Goal: Communication & Community: Share content

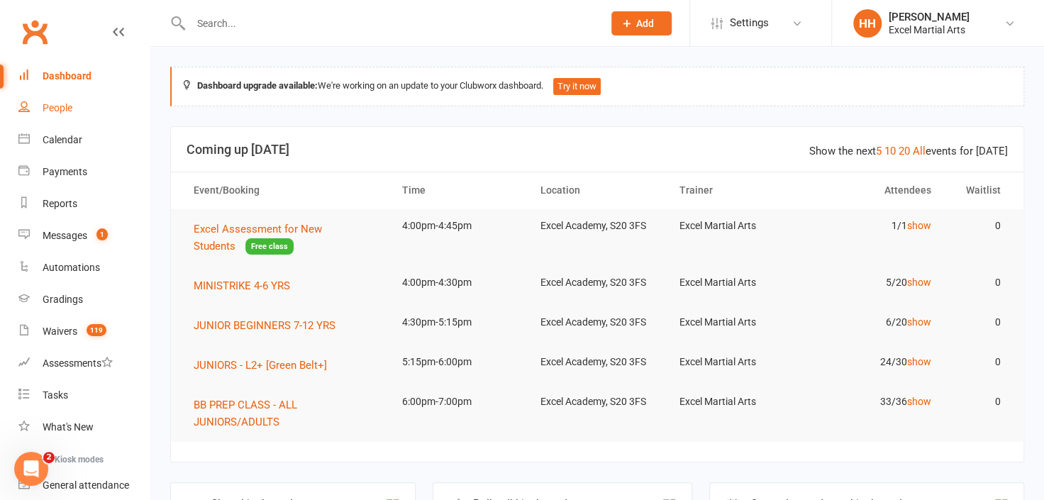
click at [57, 104] on div "People" at bounding box center [58, 107] width 30 height 11
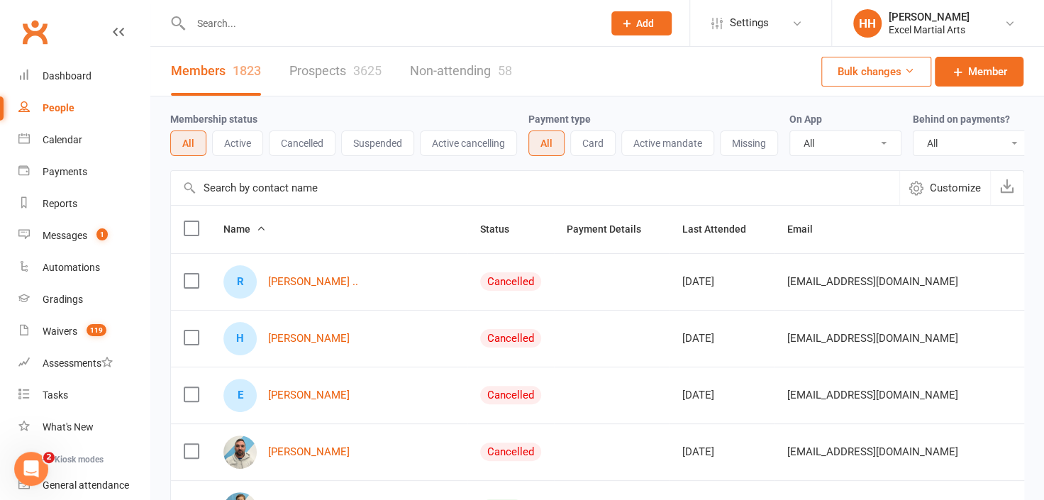
click at [223, 26] on input "text" at bounding box center [390, 23] width 407 height 20
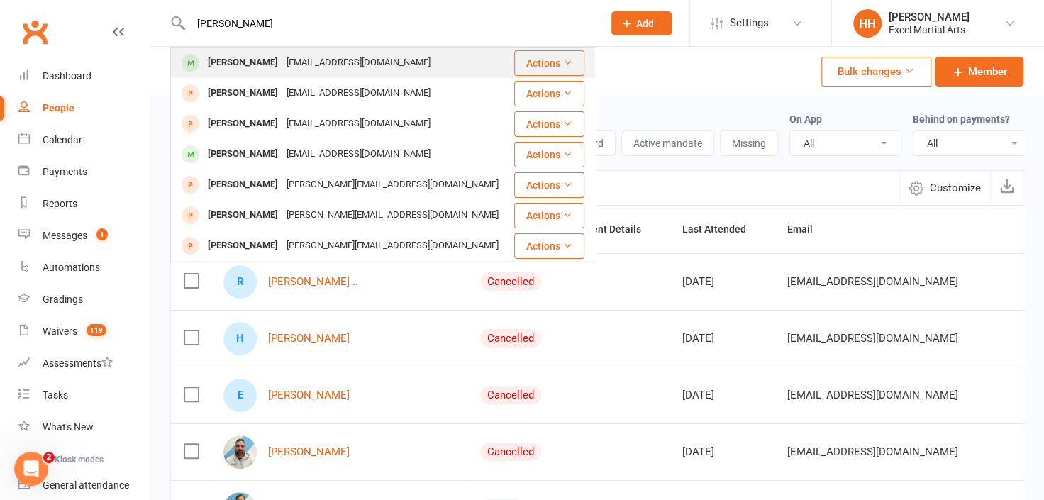
type input "[PERSON_NAME]"
click at [250, 61] on div "[PERSON_NAME]" at bounding box center [243, 63] width 79 height 21
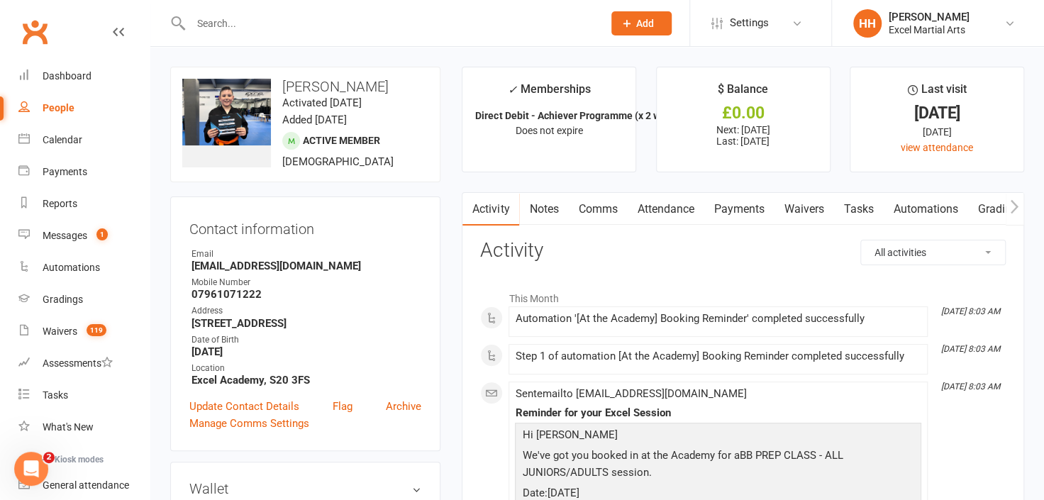
click at [602, 209] on link "Comms" at bounding box center [597, 209] width 59 height 33
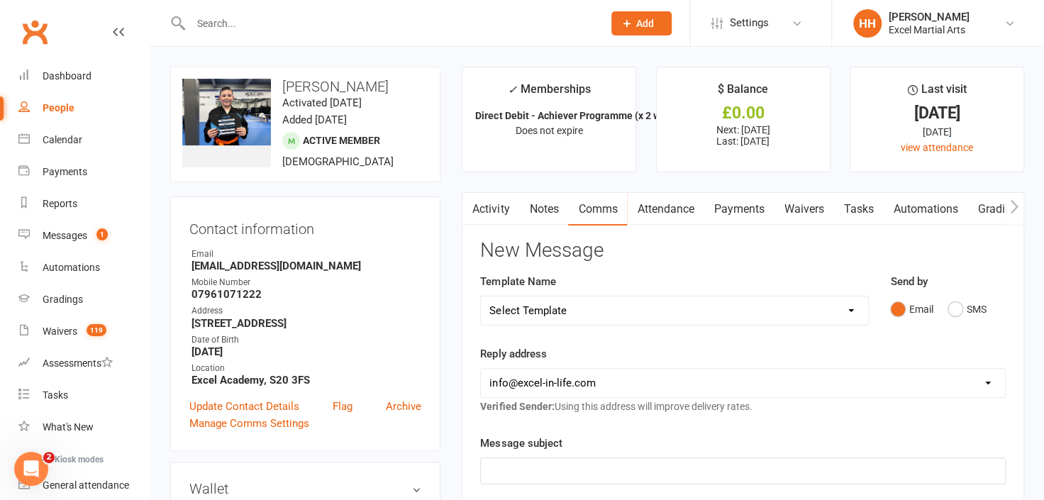
click at [854, 309] on select "Select Template [Email] 1 Day a week student Orange/Green Belts POST TESTING [E…" at bounding box center [674, 311] width 387 height 28
select select "28"
click at [481, 297] on select "Select Template [Email] 1 Day a week student Orange/Green Belts POST TESTING [E…" at bounding box center [674, 311] width 387 height 28
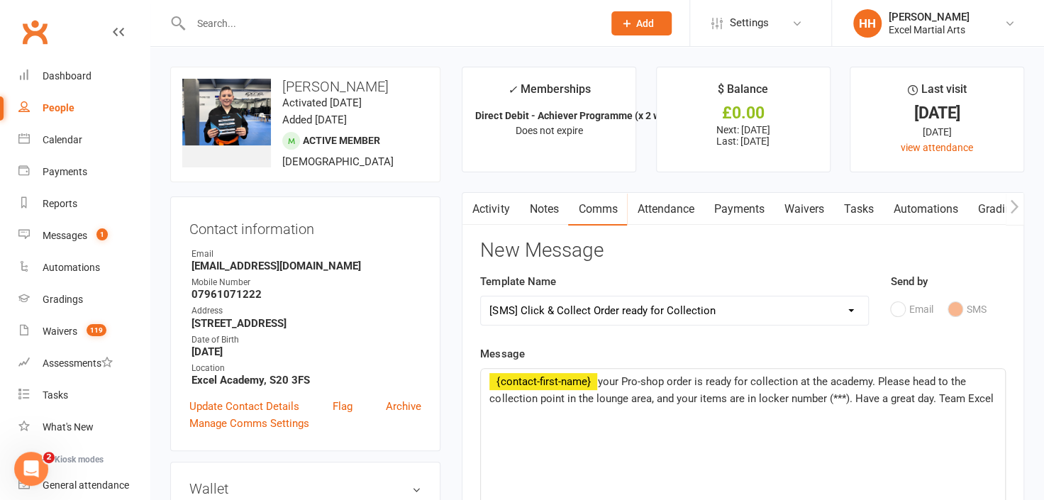
click at [845, 397] on span "your Pro-shop order is ready for collection at the academy. Please head to the …" at bounding box center [742, 390] width 504 height 30
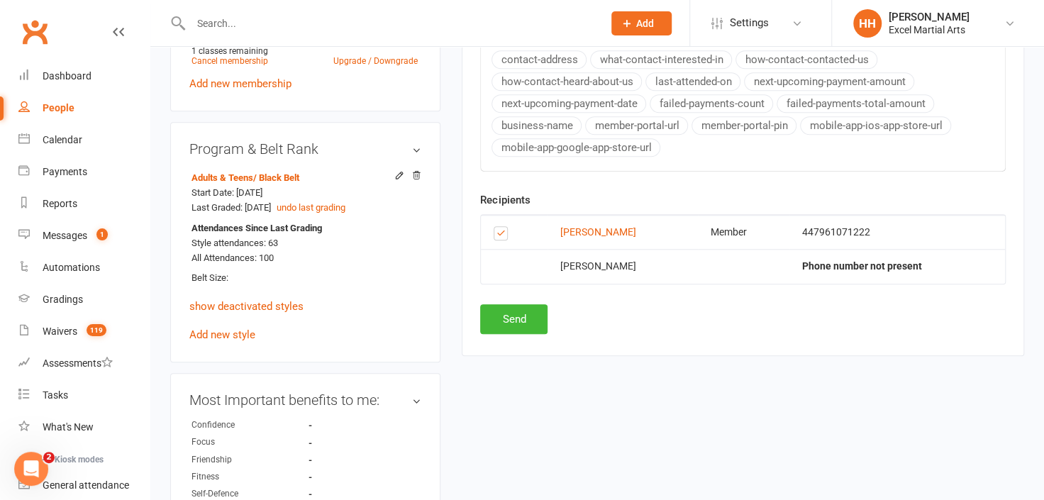
scroll to position [645, 0]
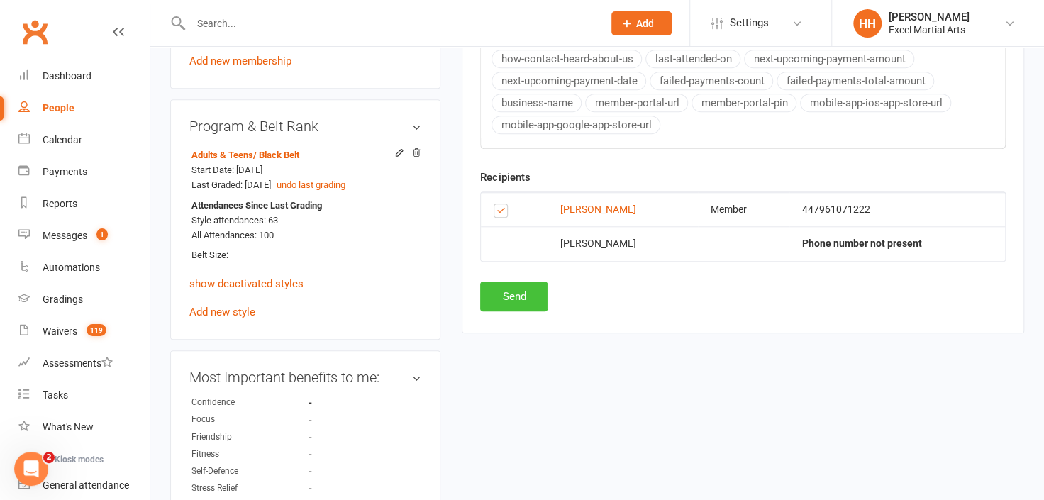
click at [502, 283] on button "Send" at bounding box center [513, 297] width 67 height 30
select select
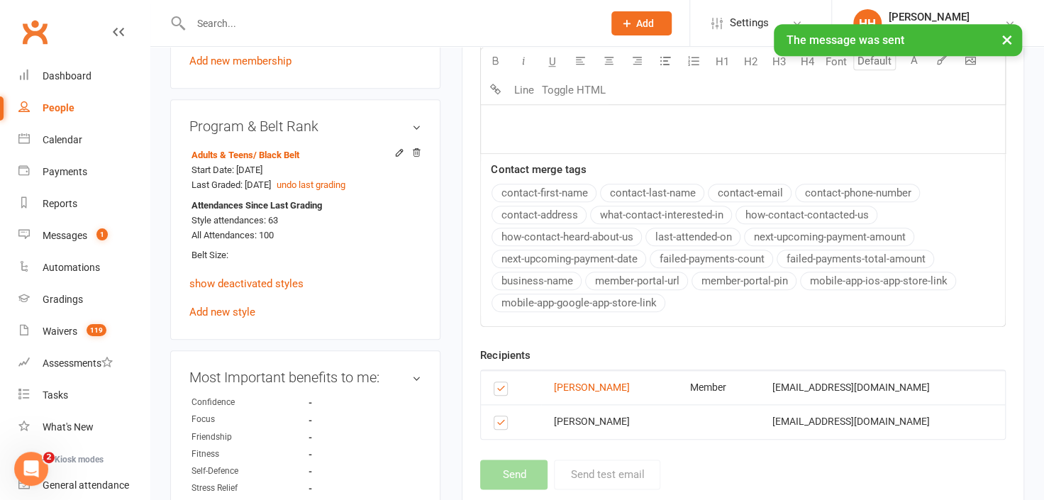
click at [1008, 35] on button "×" at bounding box center [1008, 39] width 26 height 31
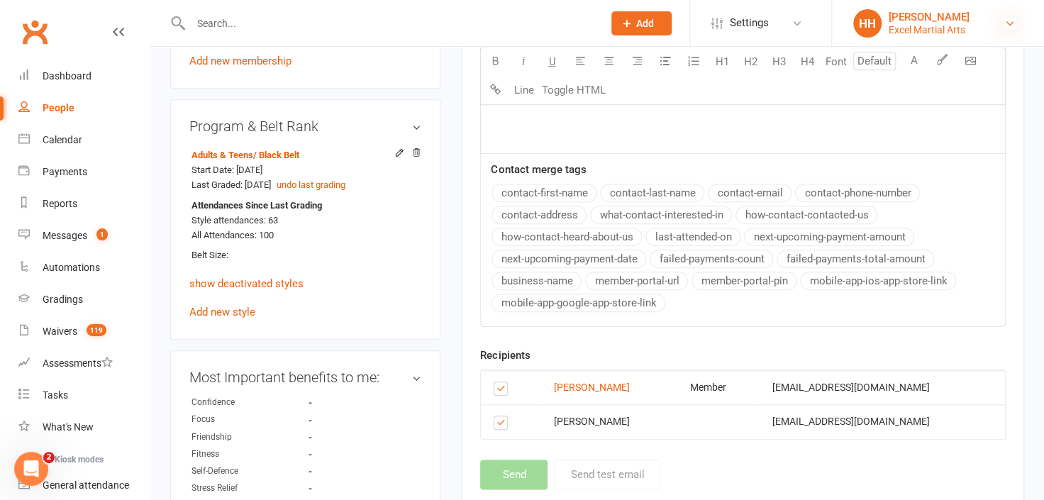
click at [1008, 21] on icon at bounding box center [1010, 23] width 11 height 11
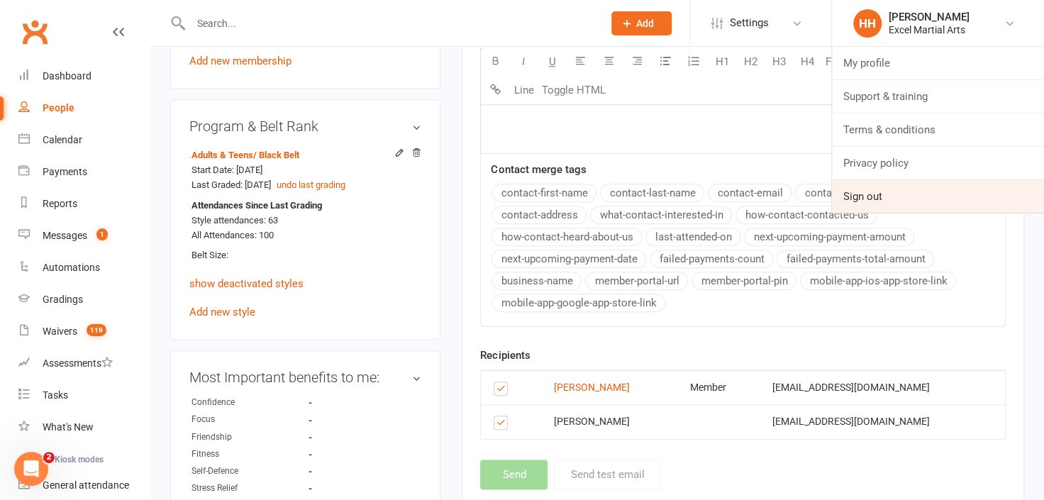
click at [872, 198] on link "Sign out" at bounding box center [938, 196] width 212 height 33
